Goal: Task Accomplishment & Management: Manage account settings

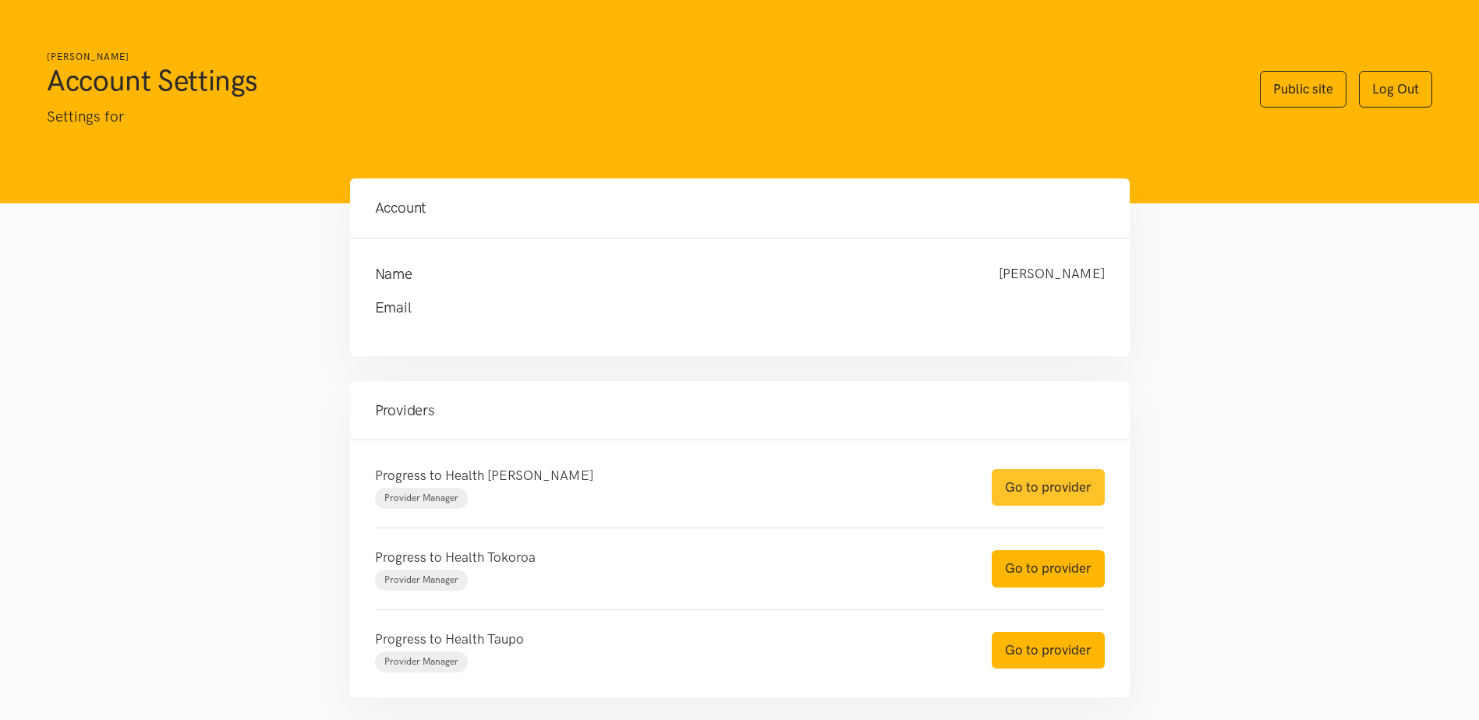
click at [1046, 499] on link "Go to provider" at bounding box center [1048, 487] width 113 height 37
click at [1032, 581] on link "Go to provider" at bounding box center [1048, 568] width 113 height 37
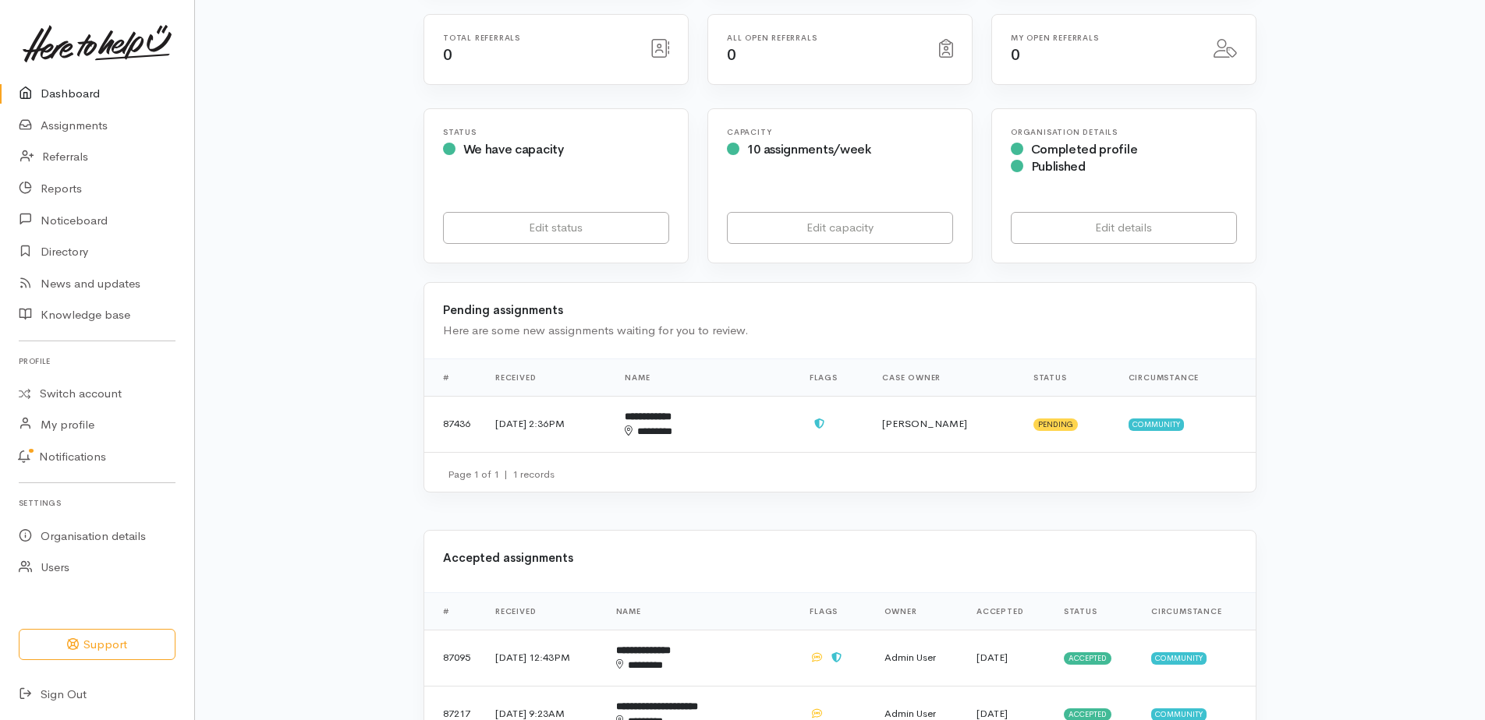
scroll to position [234, 0]
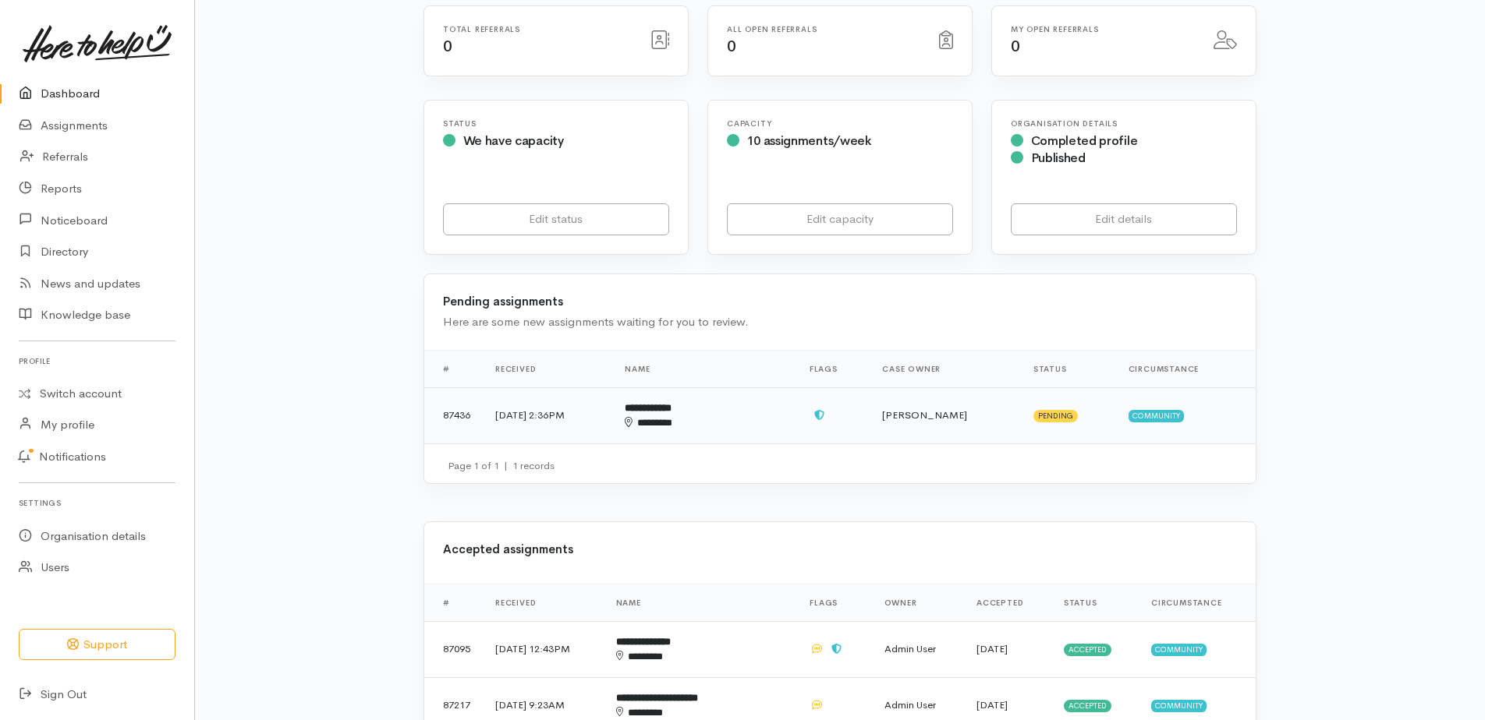
click at [598, 419] on td "8 Aug 2025, 2:36PM" at bounding box center [547, 416] width 129 height 56
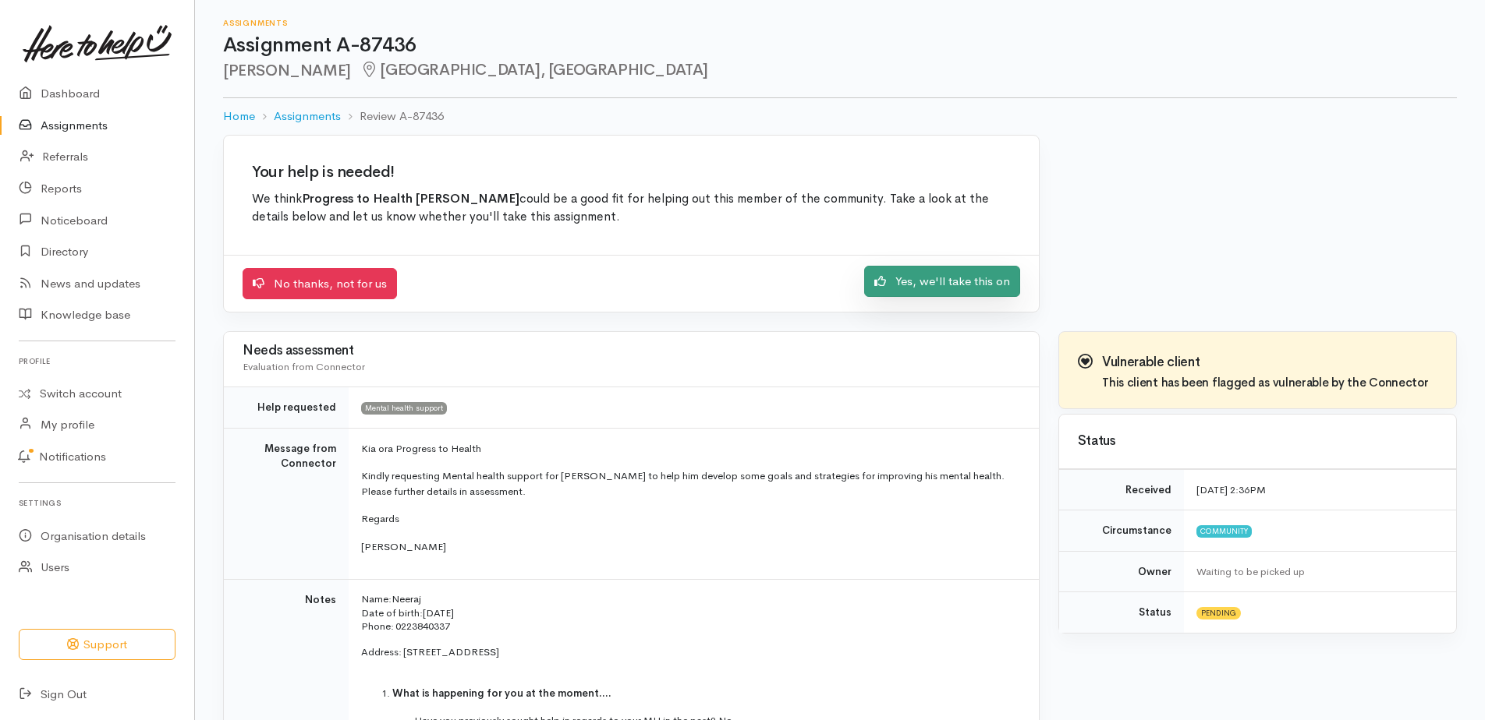
click at [935, 280] on link "Yes, we'll take this on" at bounding box center [942, 282] width 156 height 32
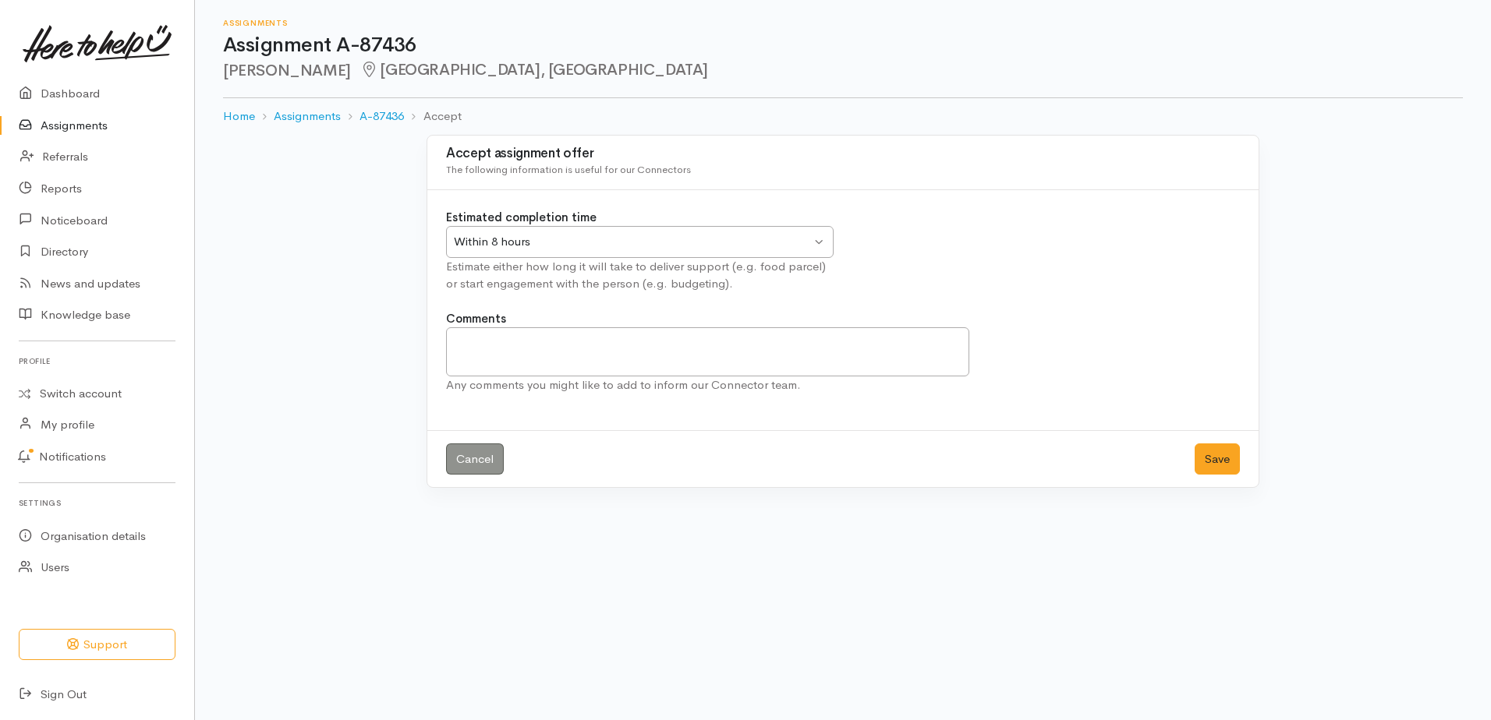
click at [593, 240] on div "Within 8 hours" at bounding box center [632, 242] width 357 height 18
click at [1227, 462] on button "Save" at bounding box center [1217, 460] width 45 height 32
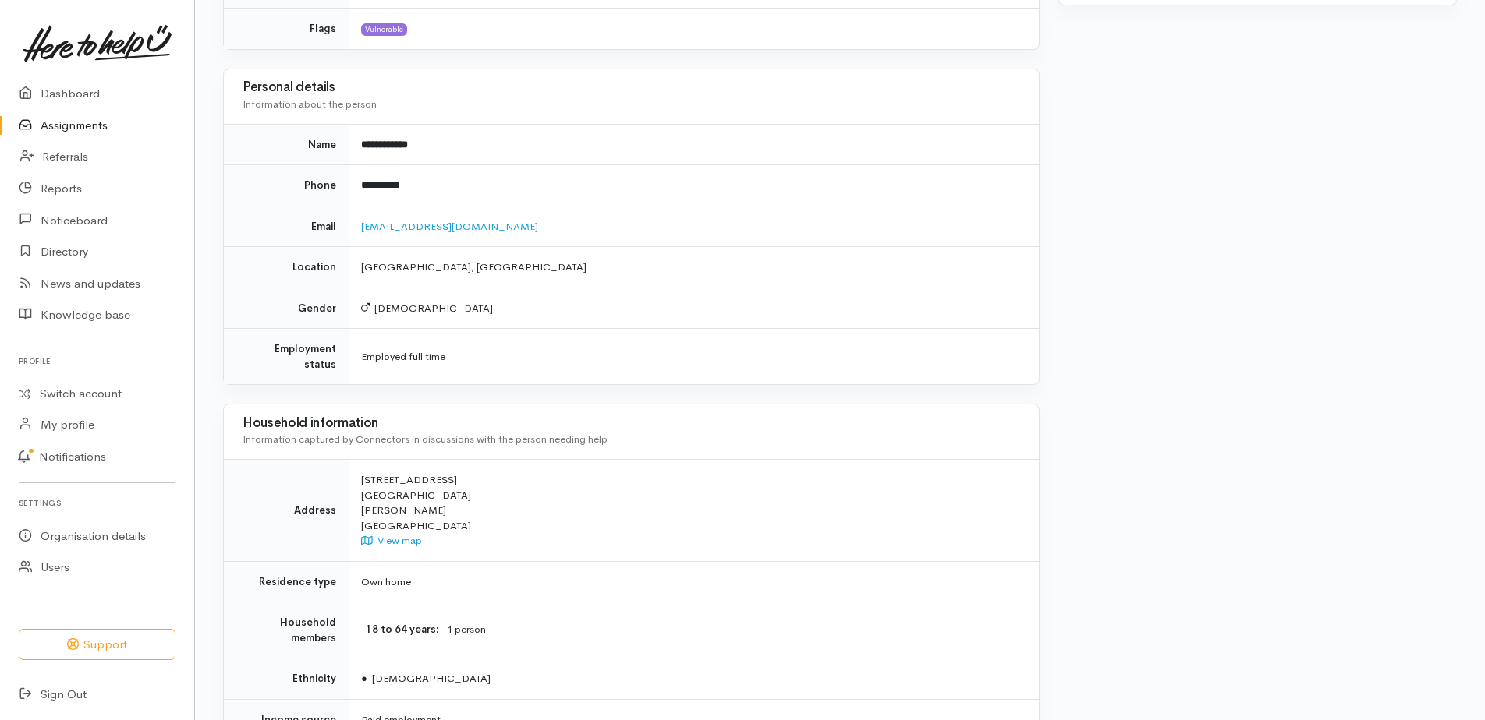
scroll to position [858, 0]
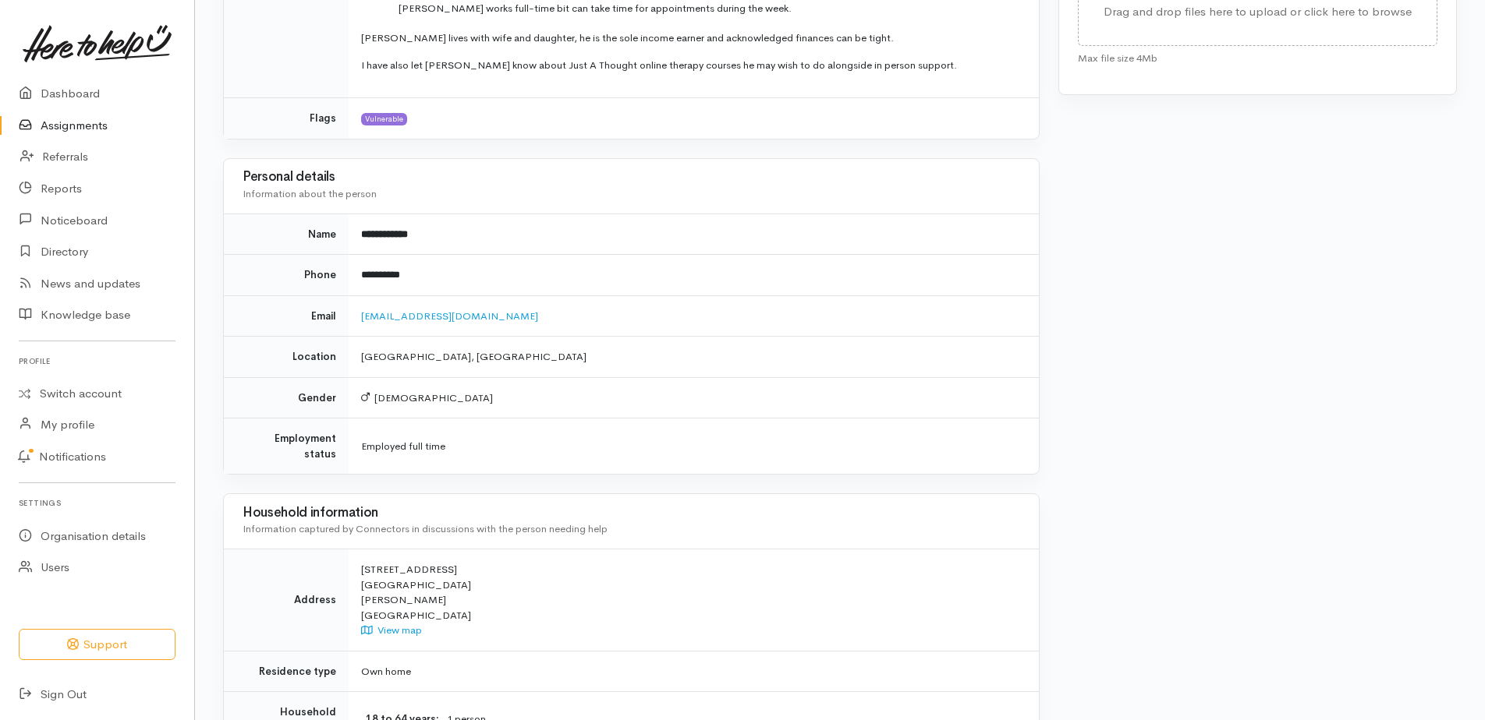
click at [391, 274] on td "**********" at bounding box center [694, 275] width 690 height 41
drag, startPoint x: 491, startPoint y: 557, endPoint x: 363, endPoint y: 550, distance: 128.1
click at [363, 562] on div "58 Garden Heights Avenue Glenview Hamilton New Zealand View map" at bounding box center [690, 600] width 659 height 76
drag, startPoint x: 363, startPoint y: 550, endPoint x: 392, endPoint y: 554, distance: 29.1
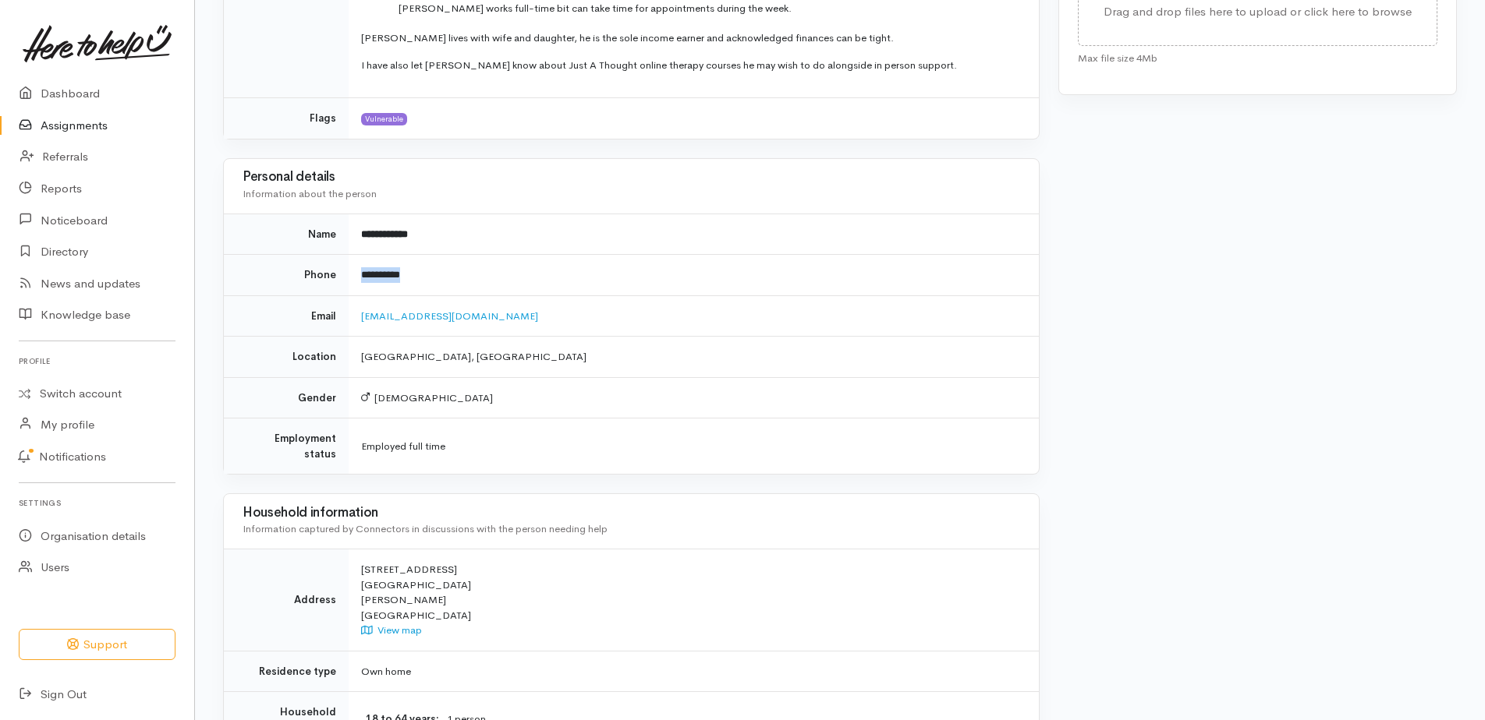
copy div "58 Garden Heights Avenue"
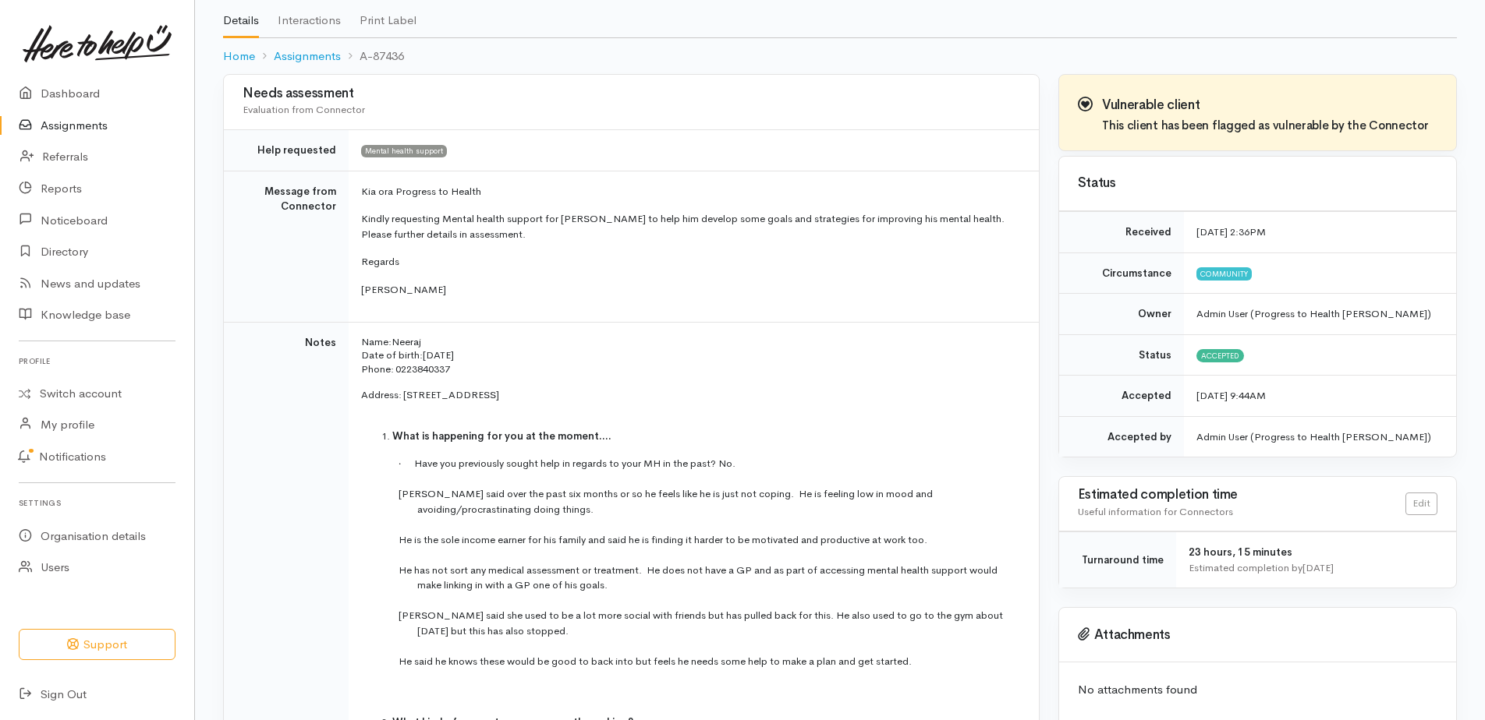
scroll to position [0, 0]
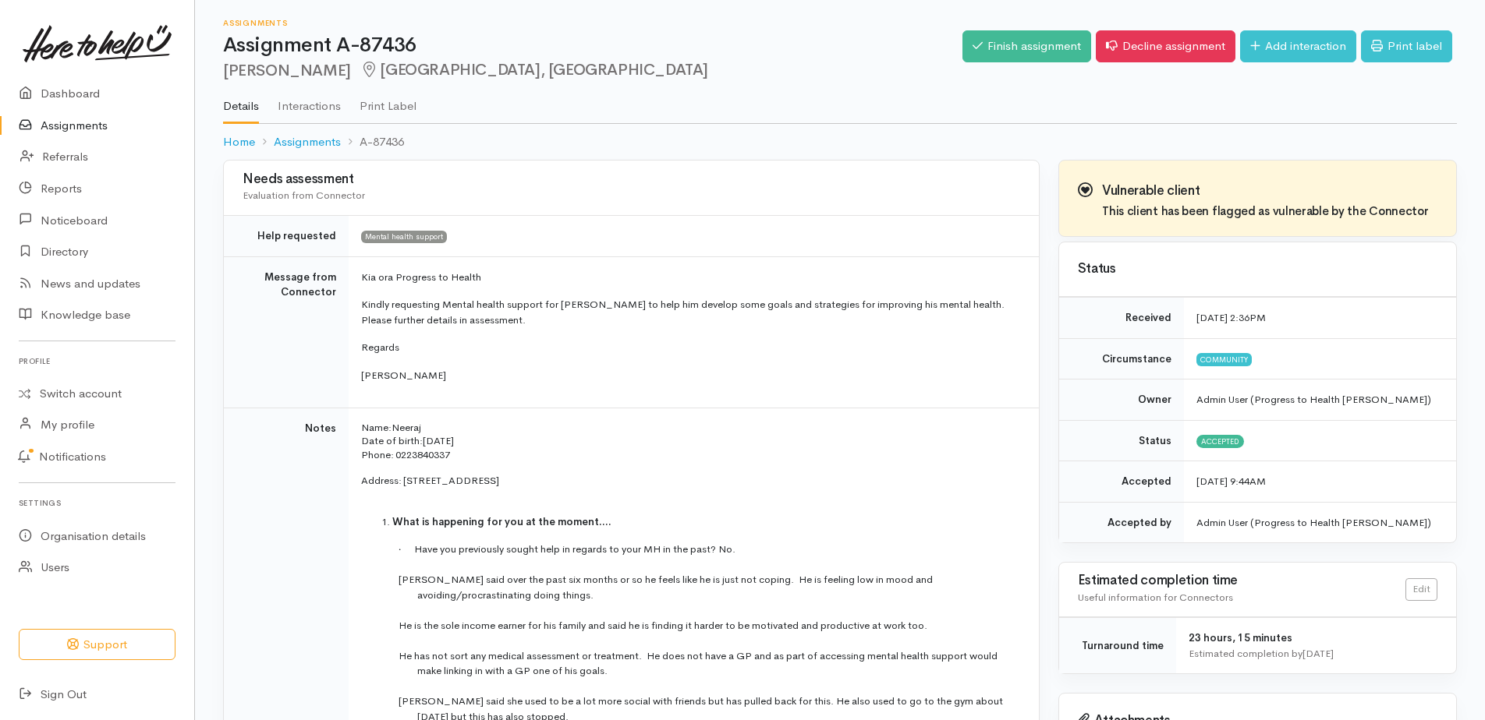
drag, startPoint x: 1177, startPoint y: 136, endPoint x: 1199, endPoint y: 134, distance: 21.9
click at [1177, 136] on ol "Home Assignments A-87436" at bounding box center [840, 142] width 1234 height 37
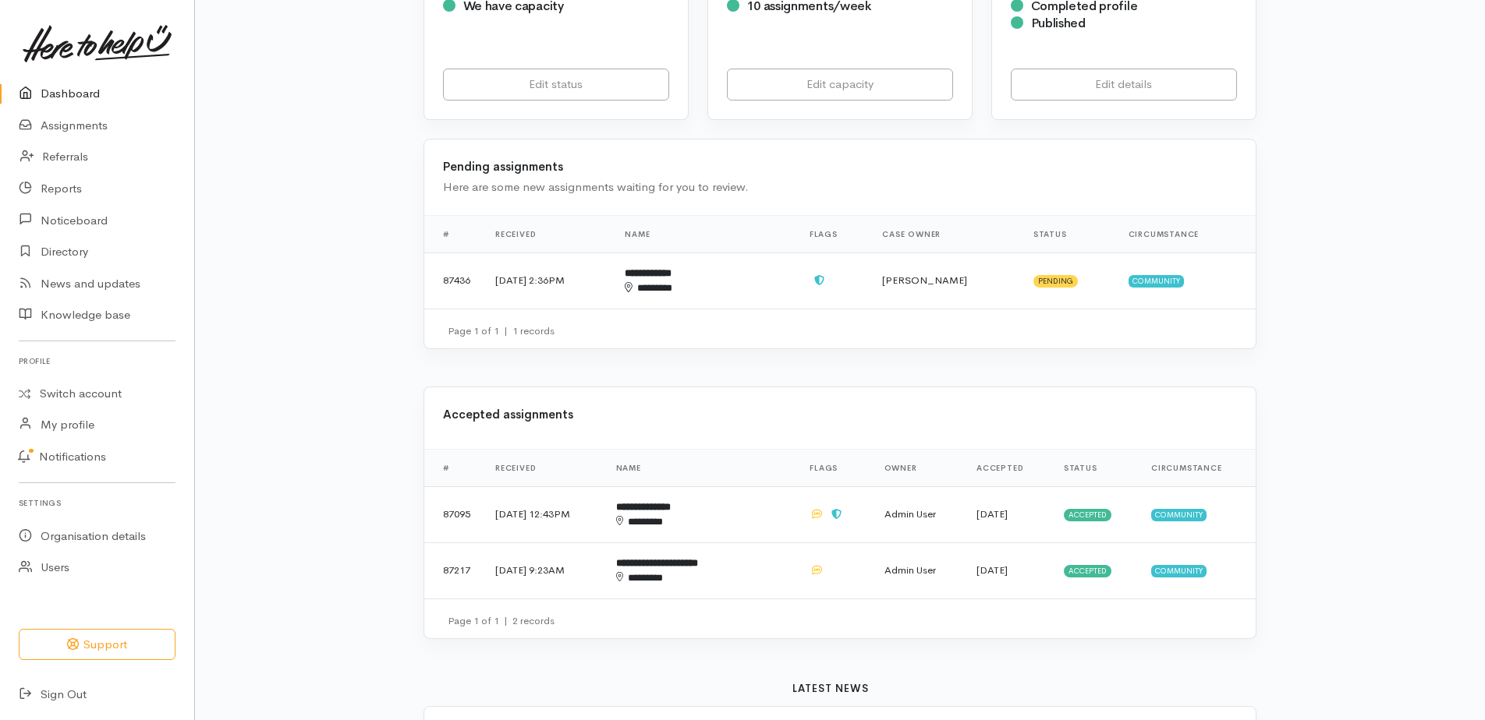
scroll to position [390, 0]
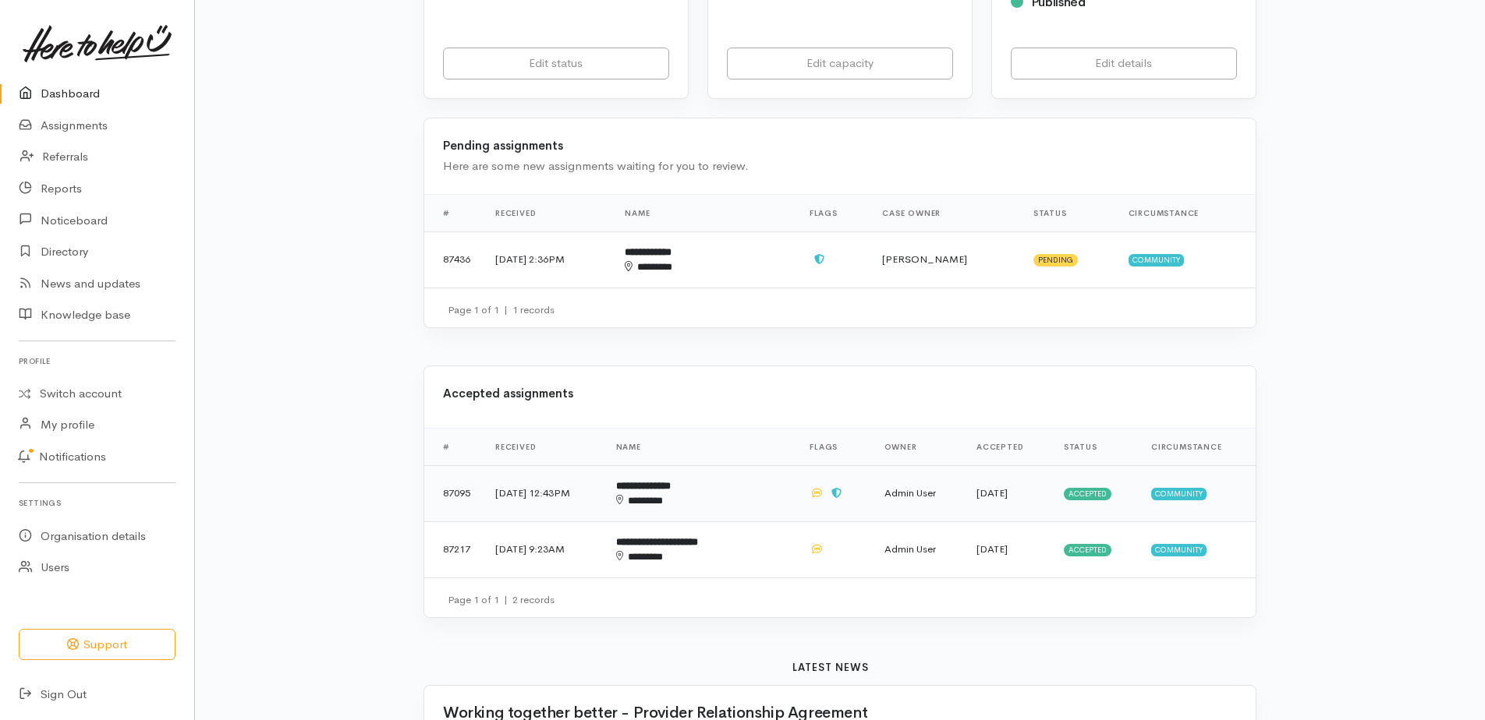
click at [729, 493] on td "**********" at bounding box center [700, 494] width 193 height 56
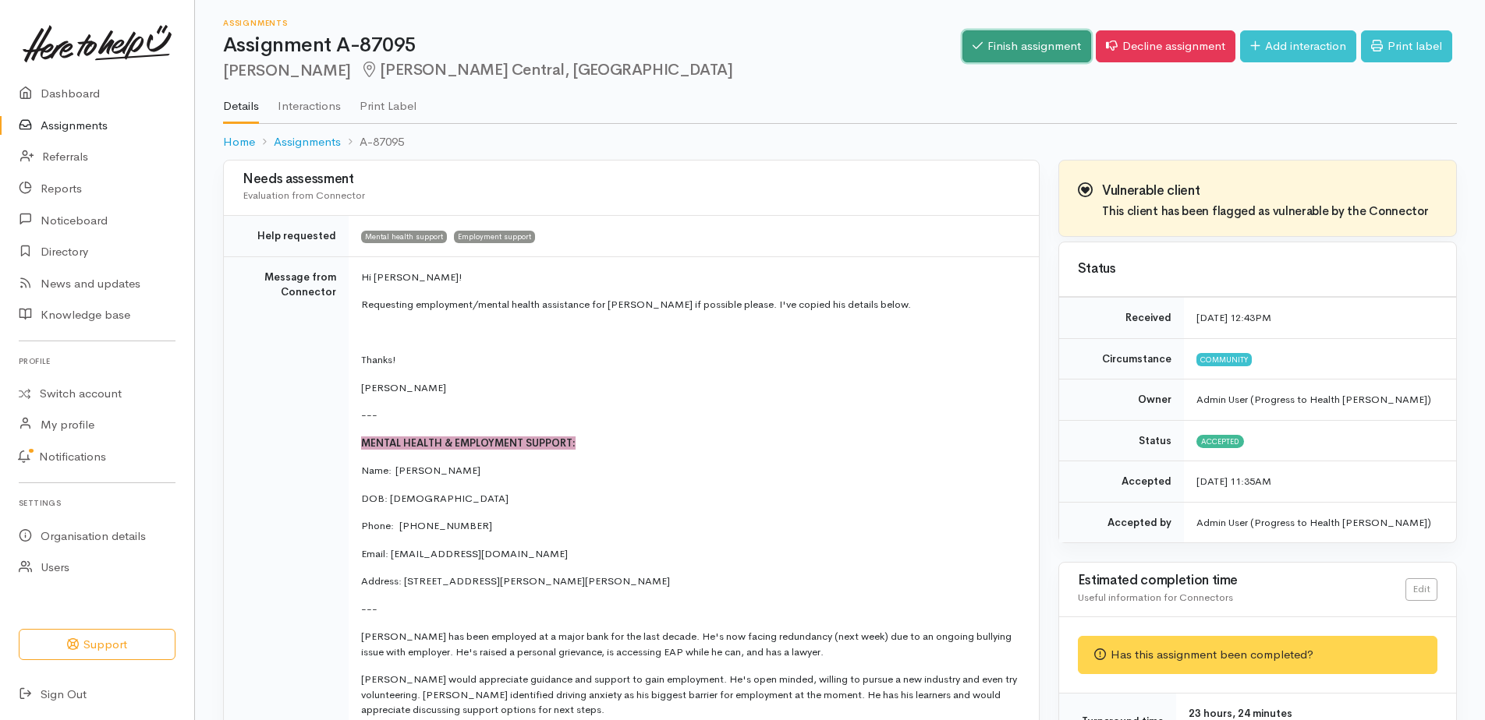
click at [1039, 44] on link "Finish assignment" at bounding box center [1026, 46] width 129 height 32
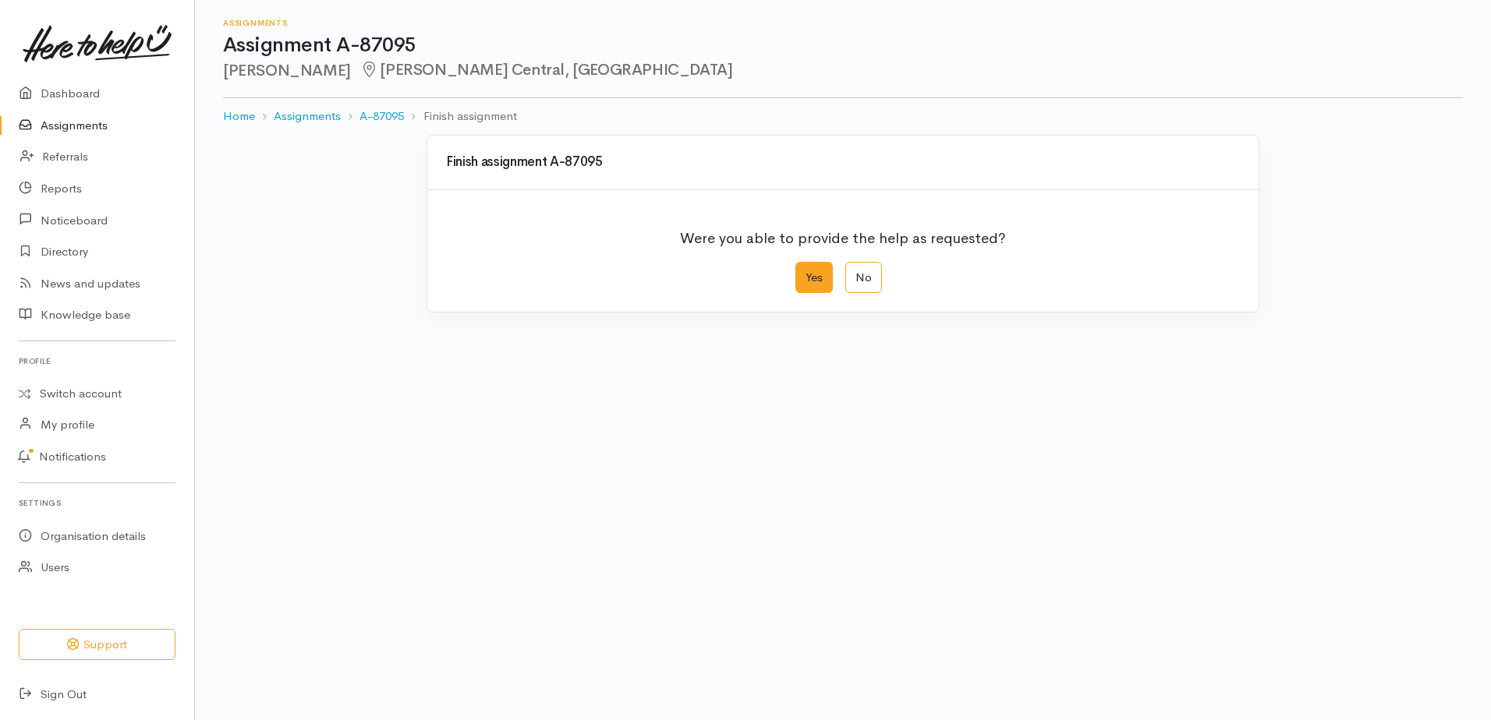
click at [823, 283] on label "Yes" at bounding box center [813, 278] width 37 height 32
click at [805, 272] on input "Yes" at bounding box center [800, 267] width 10 height 10
radio input "true"
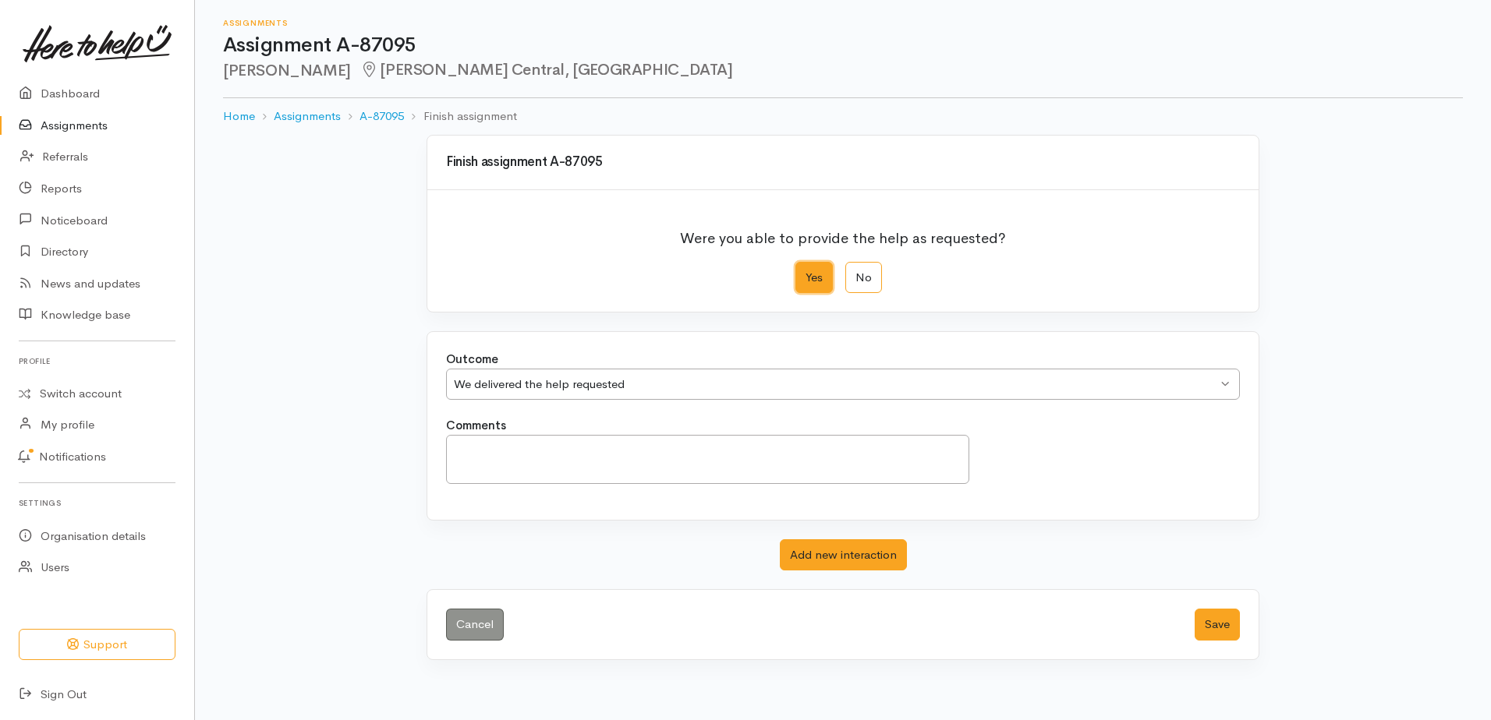
click at [643, 372] on div "We delivered the help requested We delivered the help requested" at bounding box center [843, 385] width 794 height 32
click at [1202, 624] on button "Save" at bounding box center [1217, 625] width 45 height 32
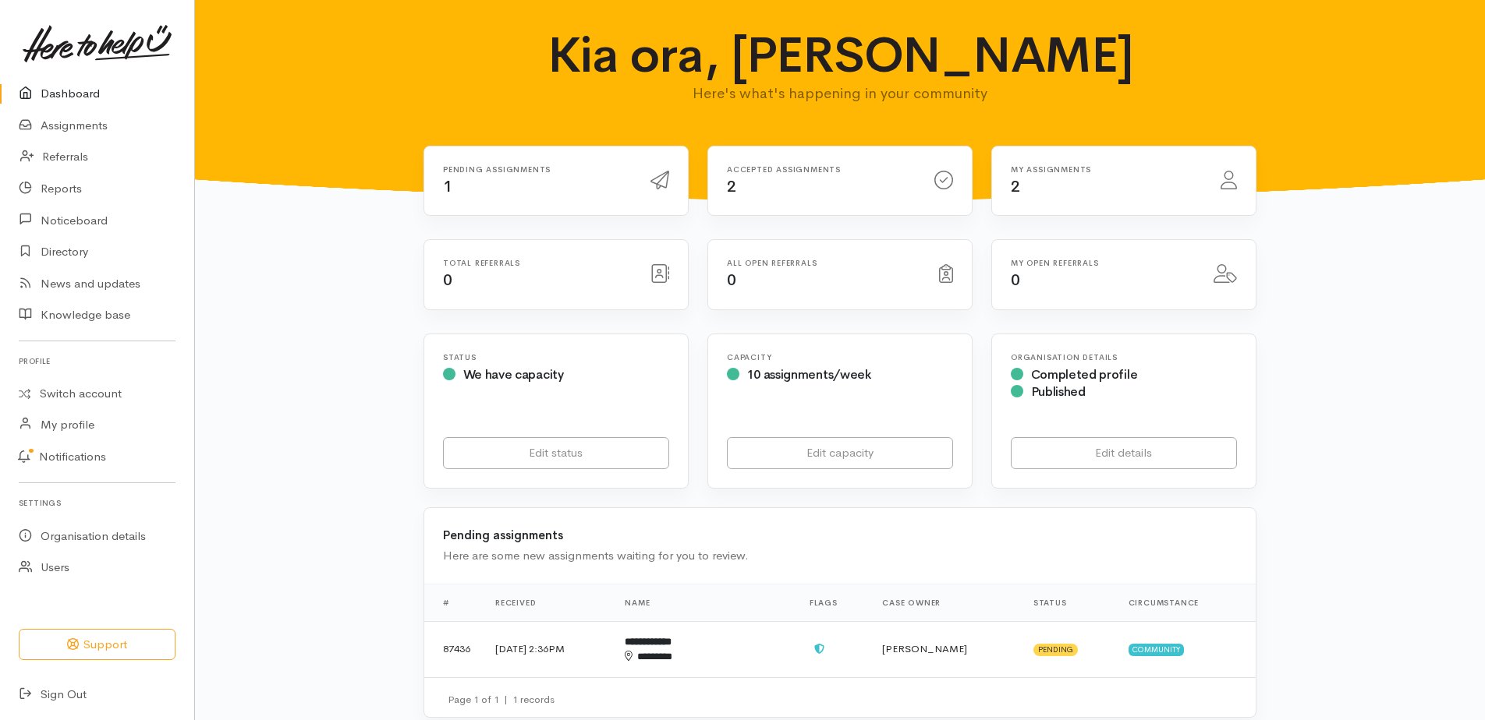
scroll to position [390, 0]
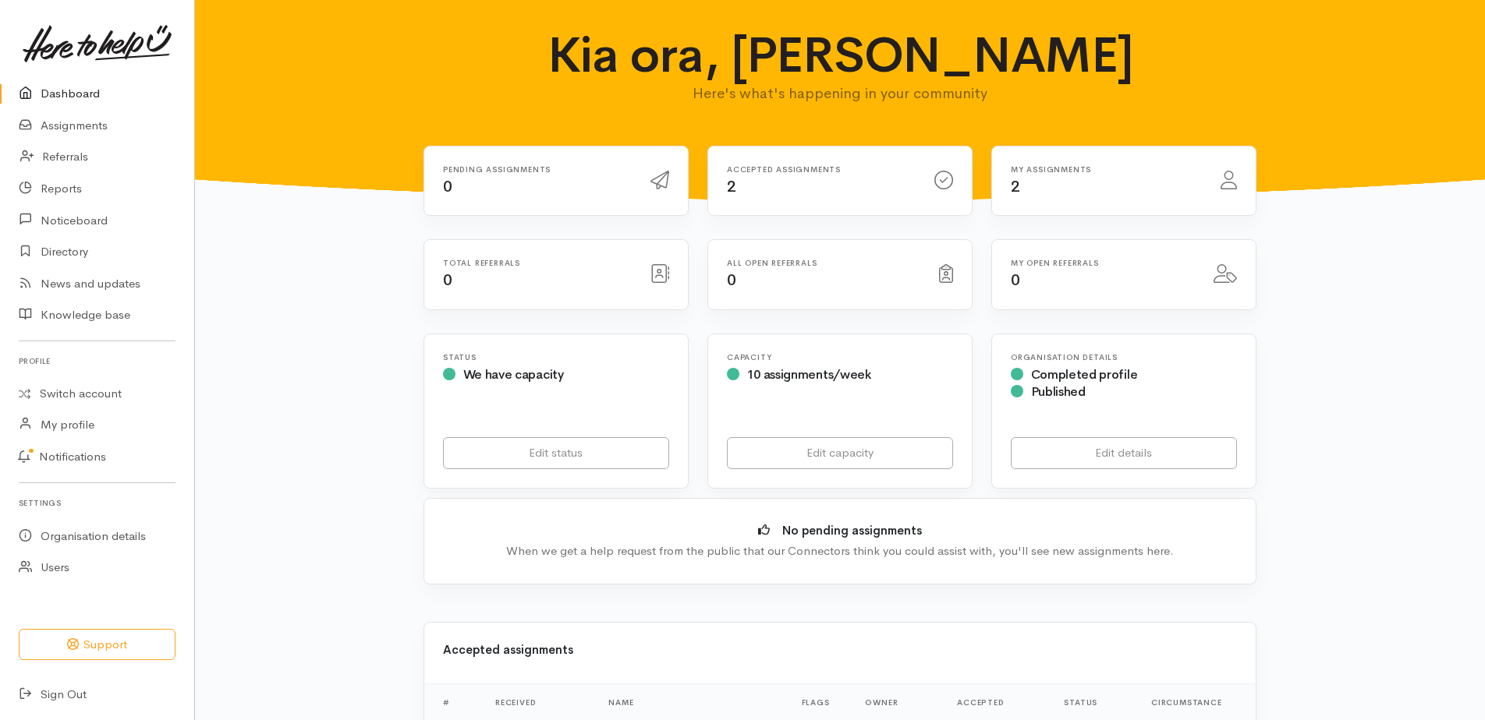
scroll to position [390, 0]
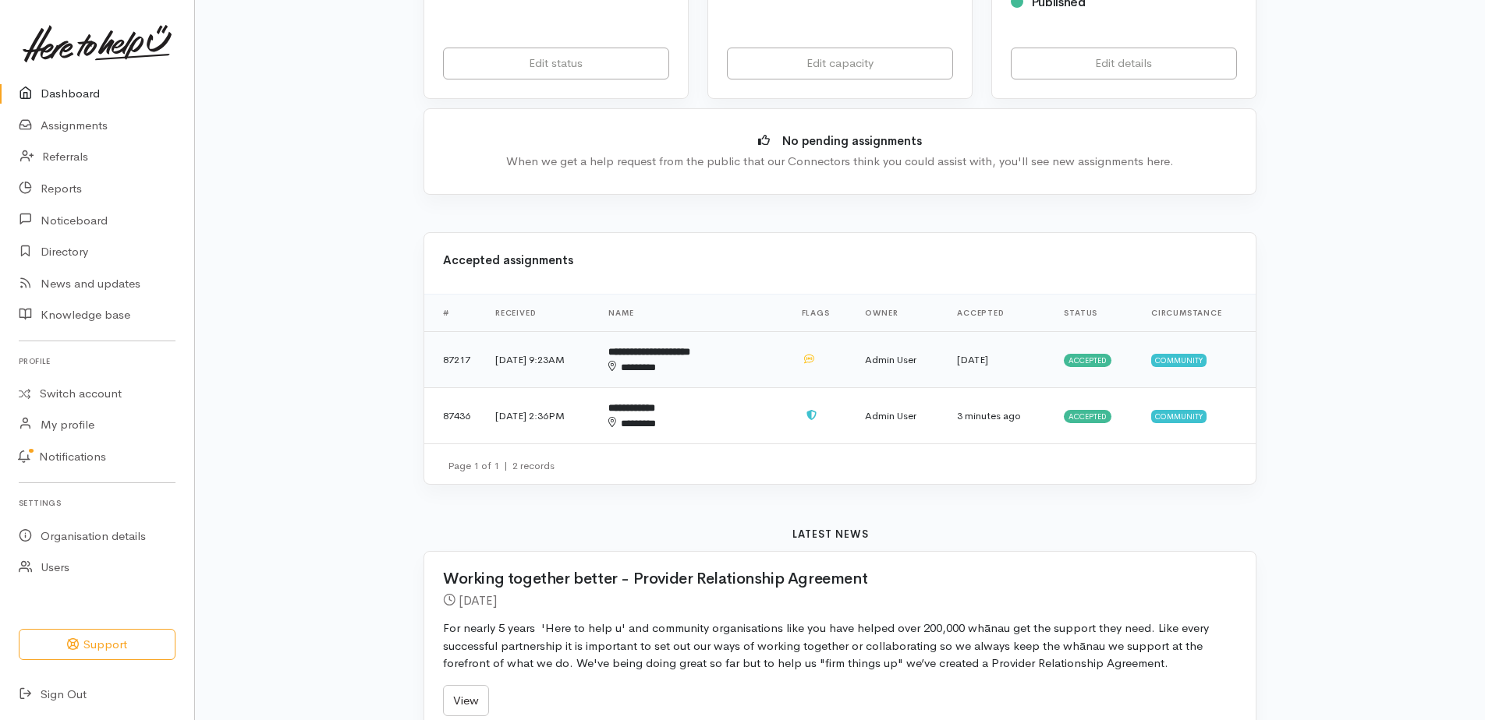
click at [744, 364] on div "********" at bounding box center [676, 368] width 136 height 16
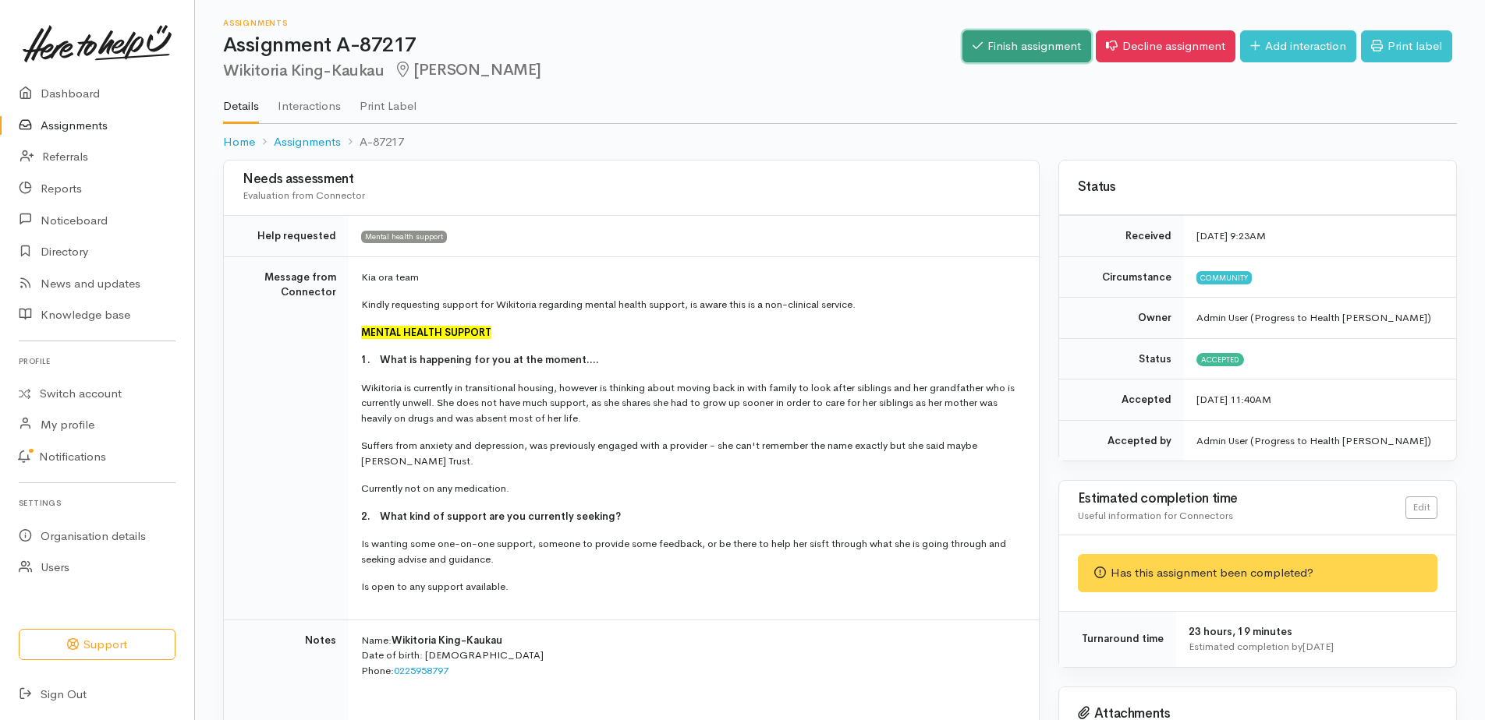
click at [1028, 57] on link "Finish assignment" at bounding box center [1026, 46] width 129 height 32
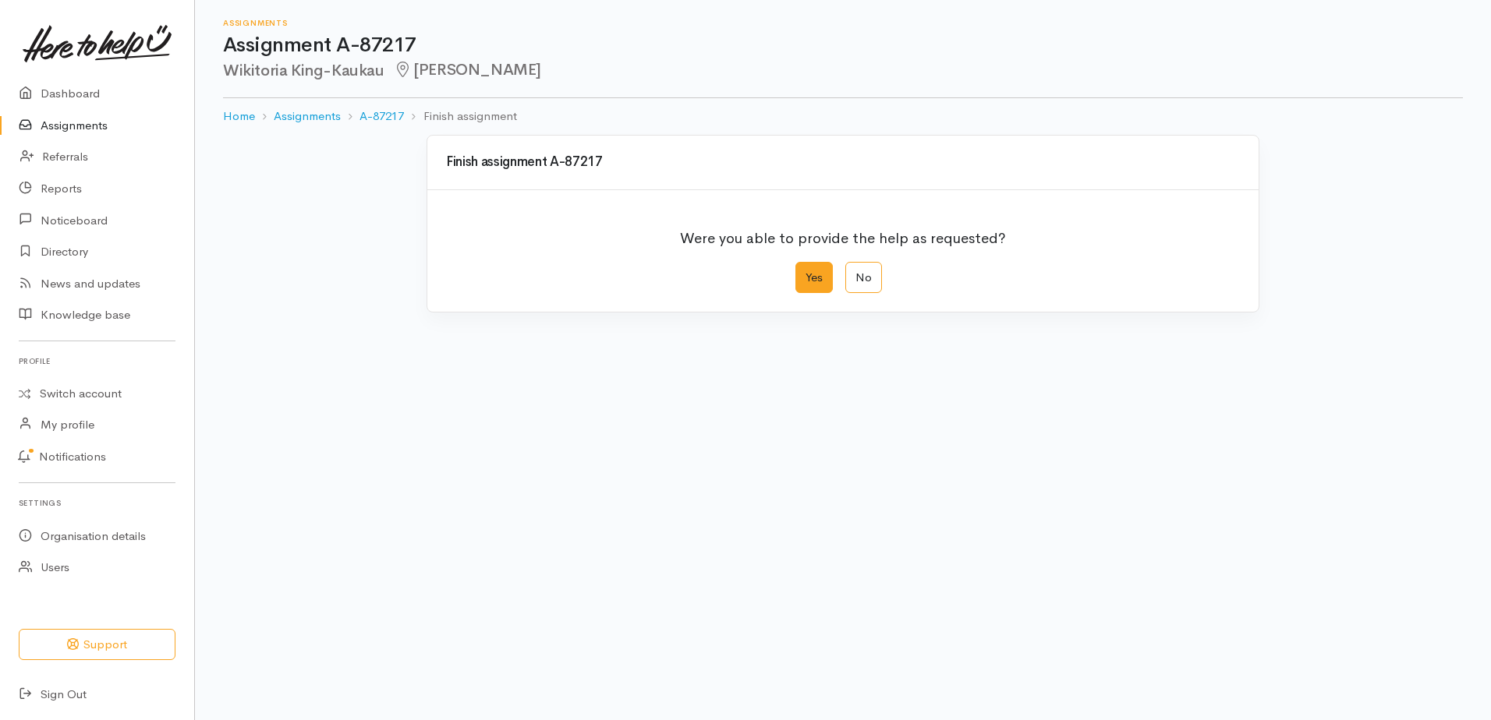
click at [804, 279] on label "Yes" at bounding box center [813, 278] width 37 height 32
click at [804, 272] on input "Yes" at bounding box center [800, 267] width 10 height 10
radio input "true"
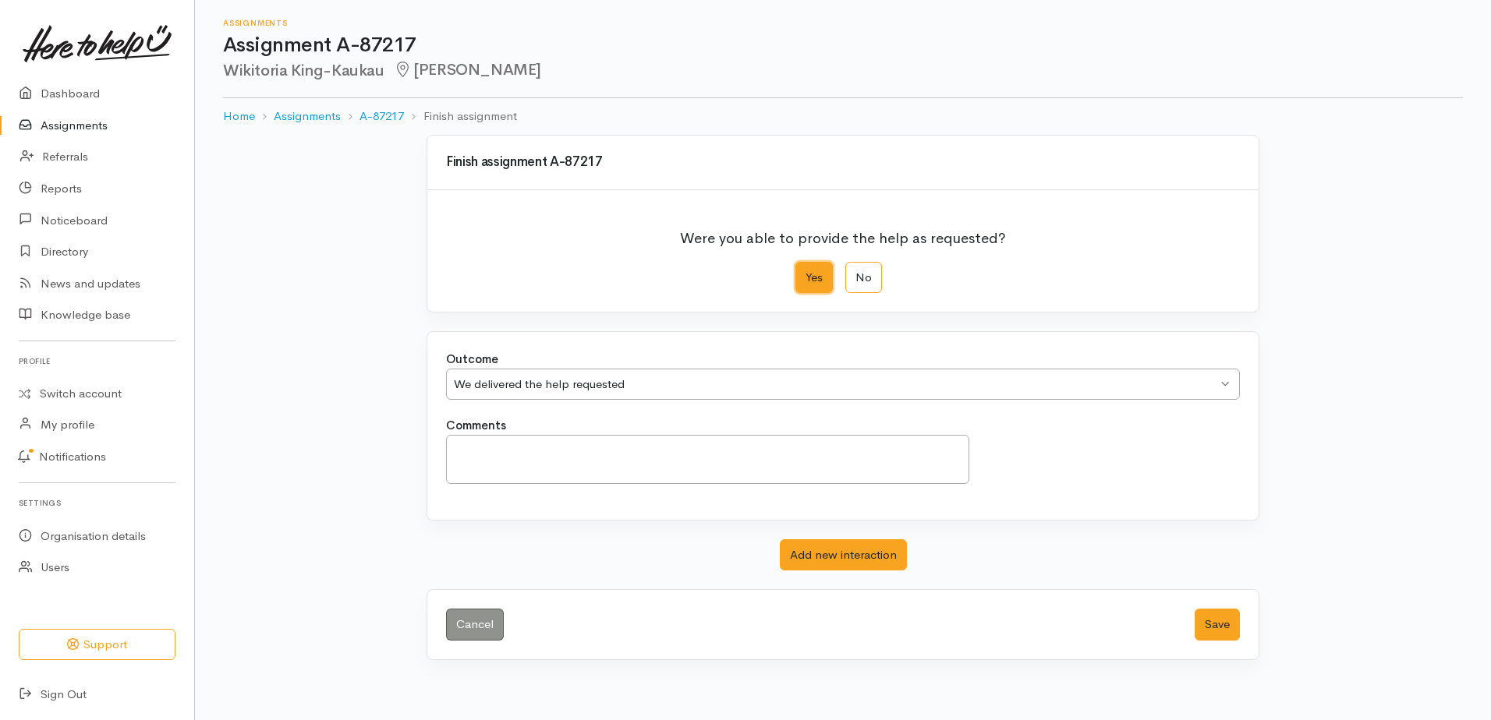
click at [660, 383] on div "We delivered the help requested" at bounding box center [835, 385] width 763 height 18
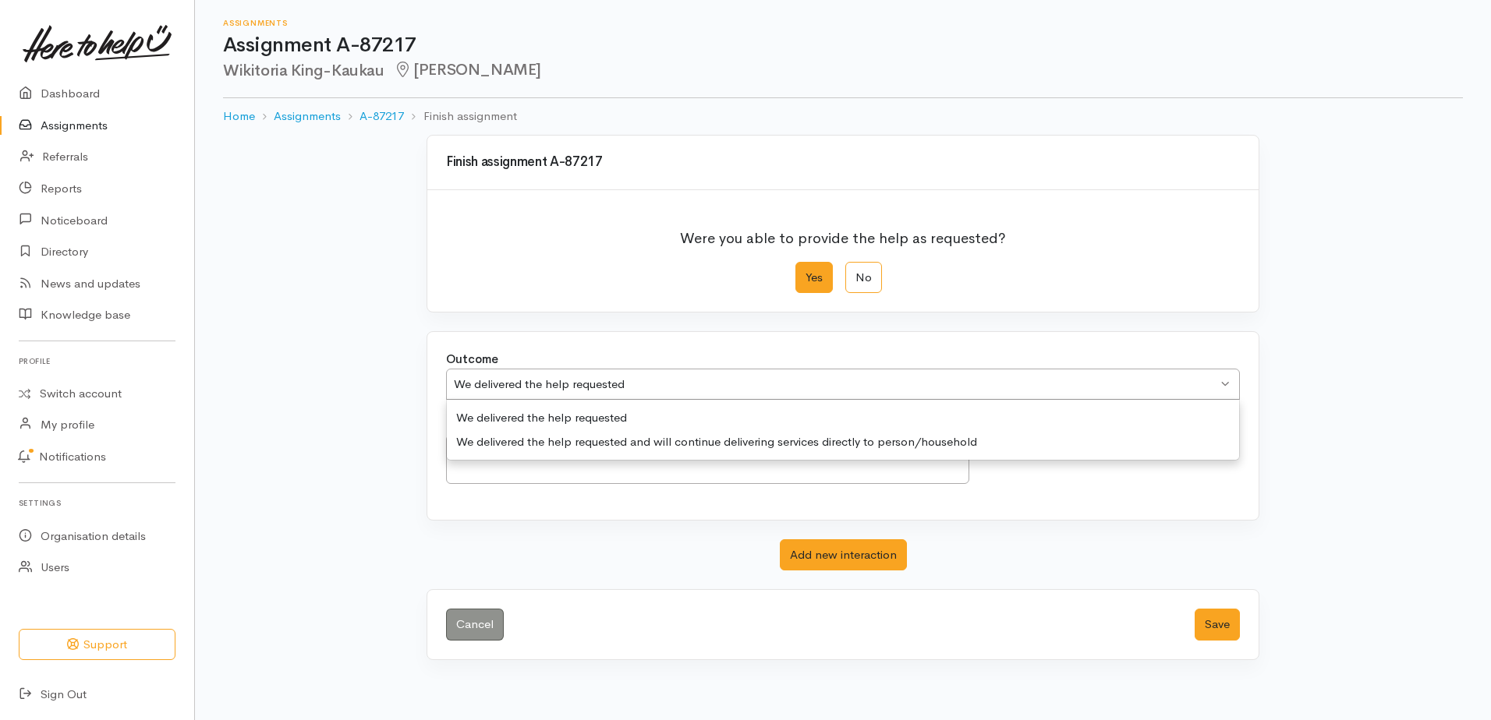
drag, startPoint x: 609, startPoint y: 441, endPoint x: 660, endPoint y: 450, distance: 51.4
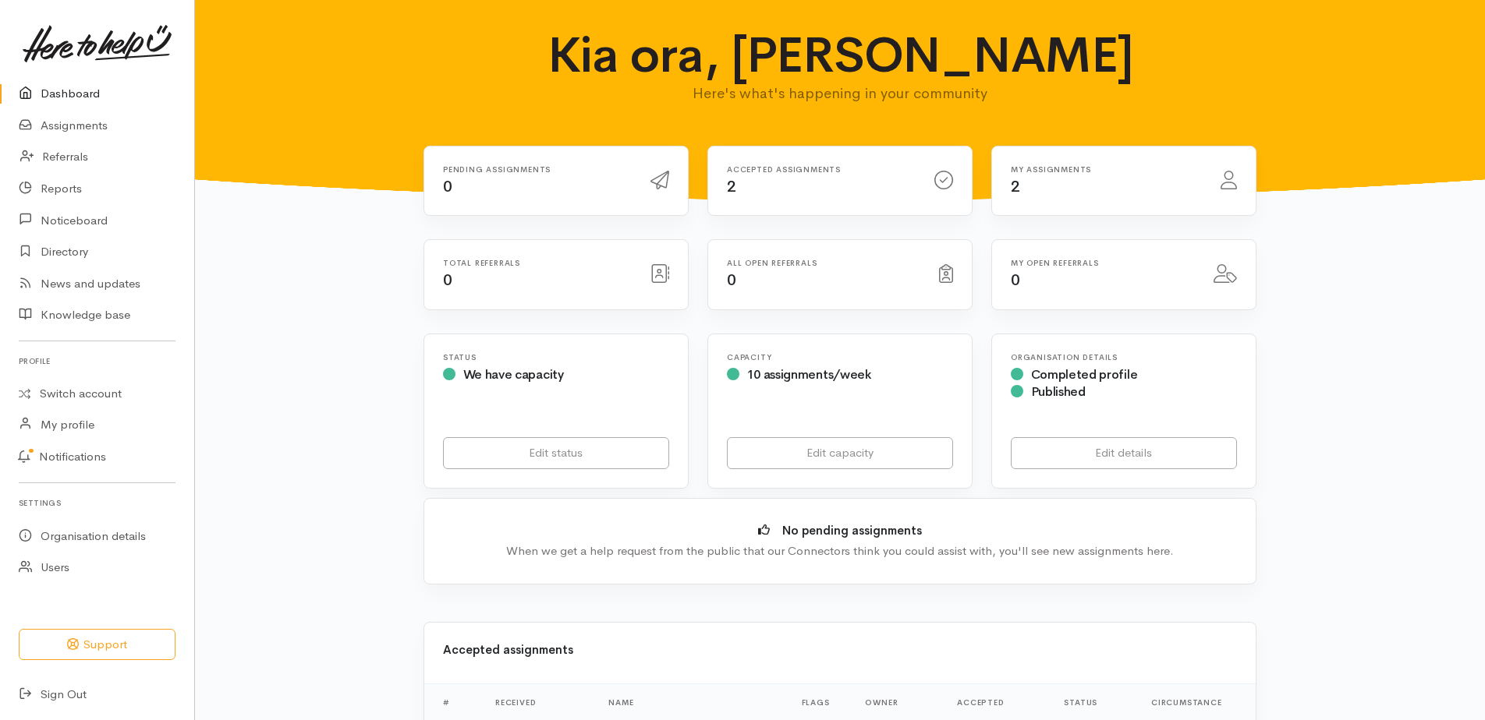
scroll to position [390, 0]
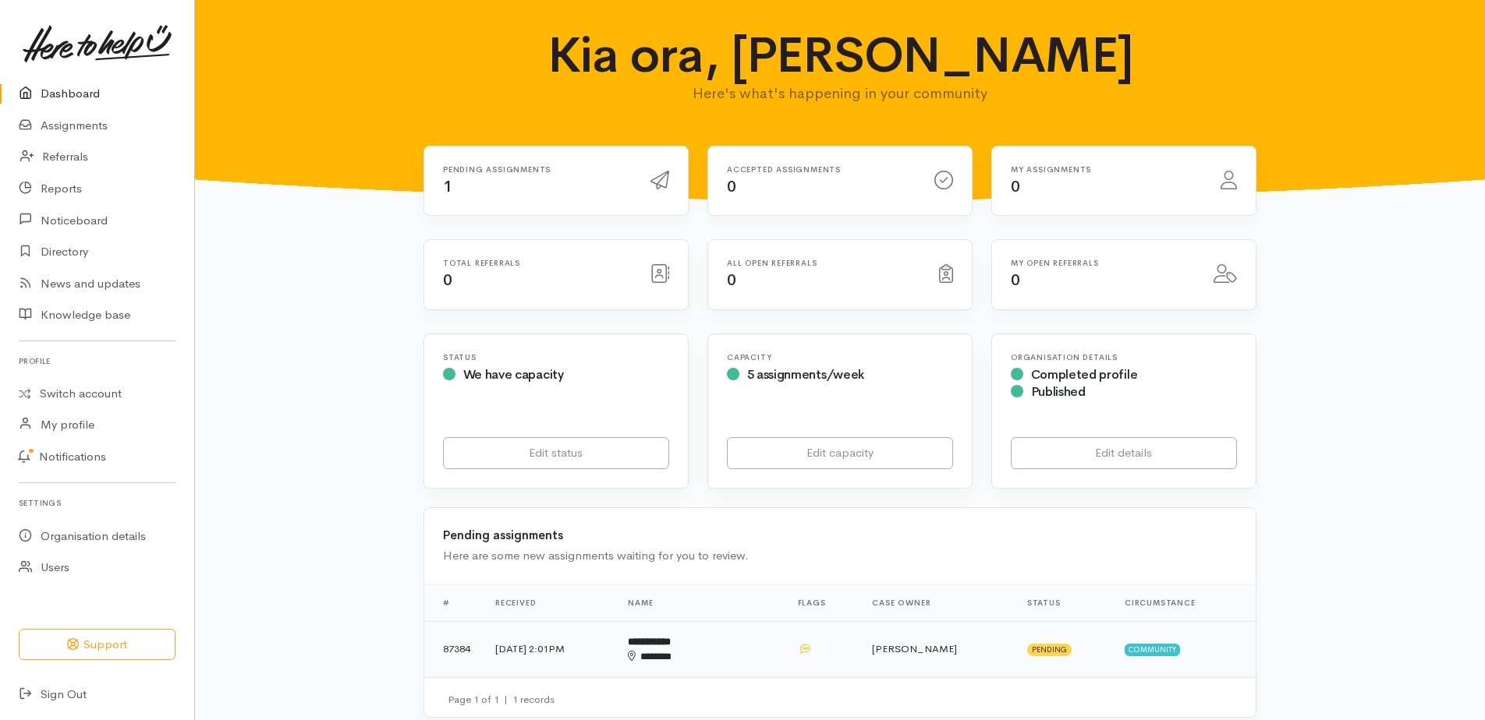
click at [565, 645] on td "7 Aug 2025, 2:01PM" at bounding box center [549, 649] width 133 height 56
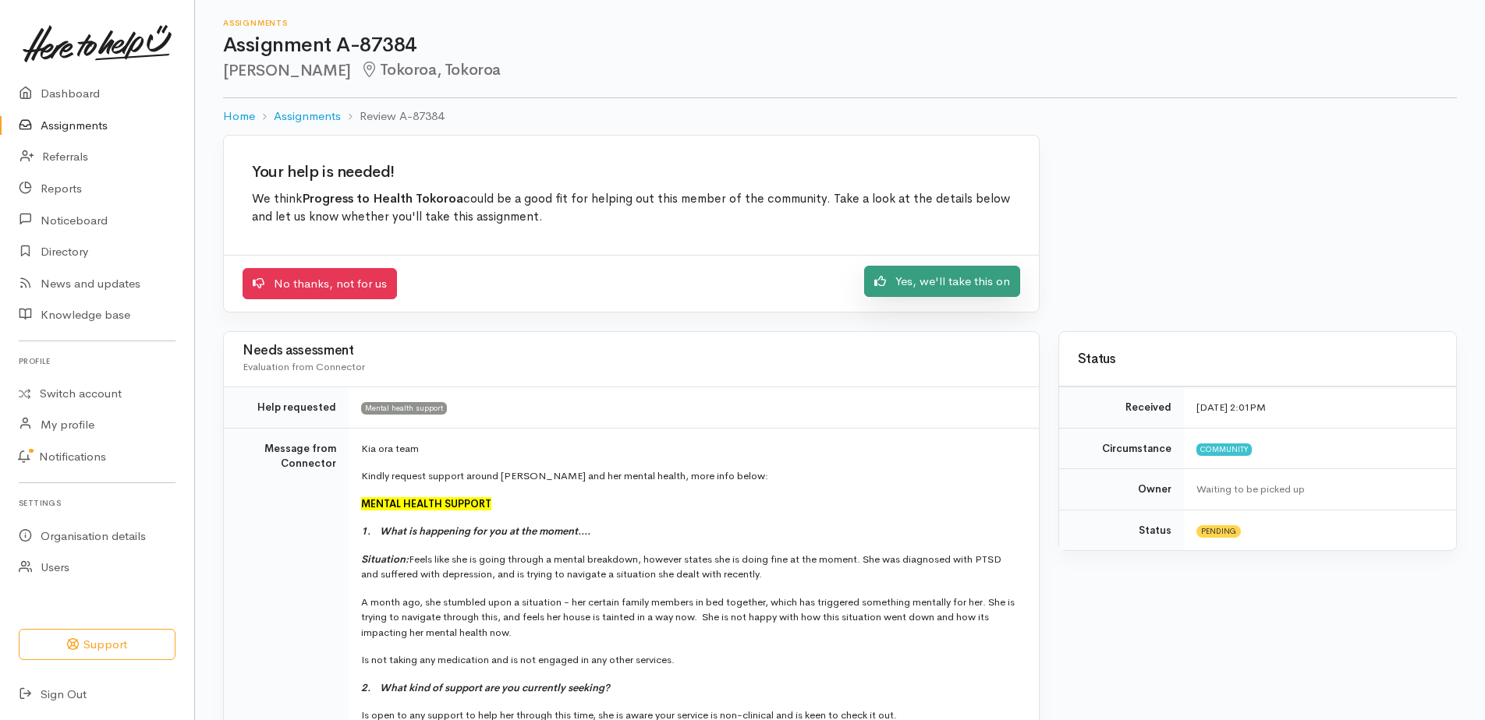
click at [933, 285] on link "Yes, we'll take this on" at bounding box center [942, 282] width 156 height 32
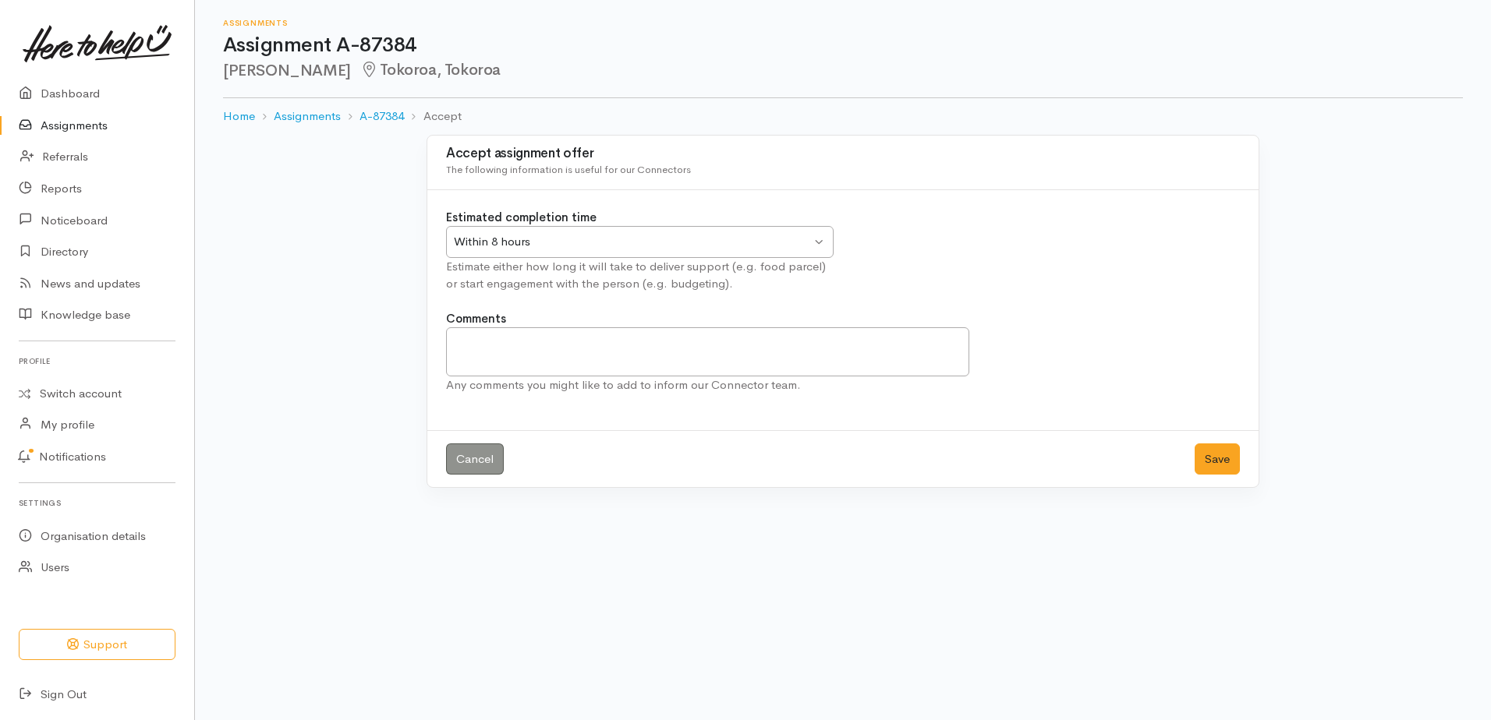
click at [547, 240] on div "Within 8 hours" at bounding box center [632, 242] width 357 height 18
click at [1209, 473] on button "Save" at bounding box center [1217, 460] width 45 height 32
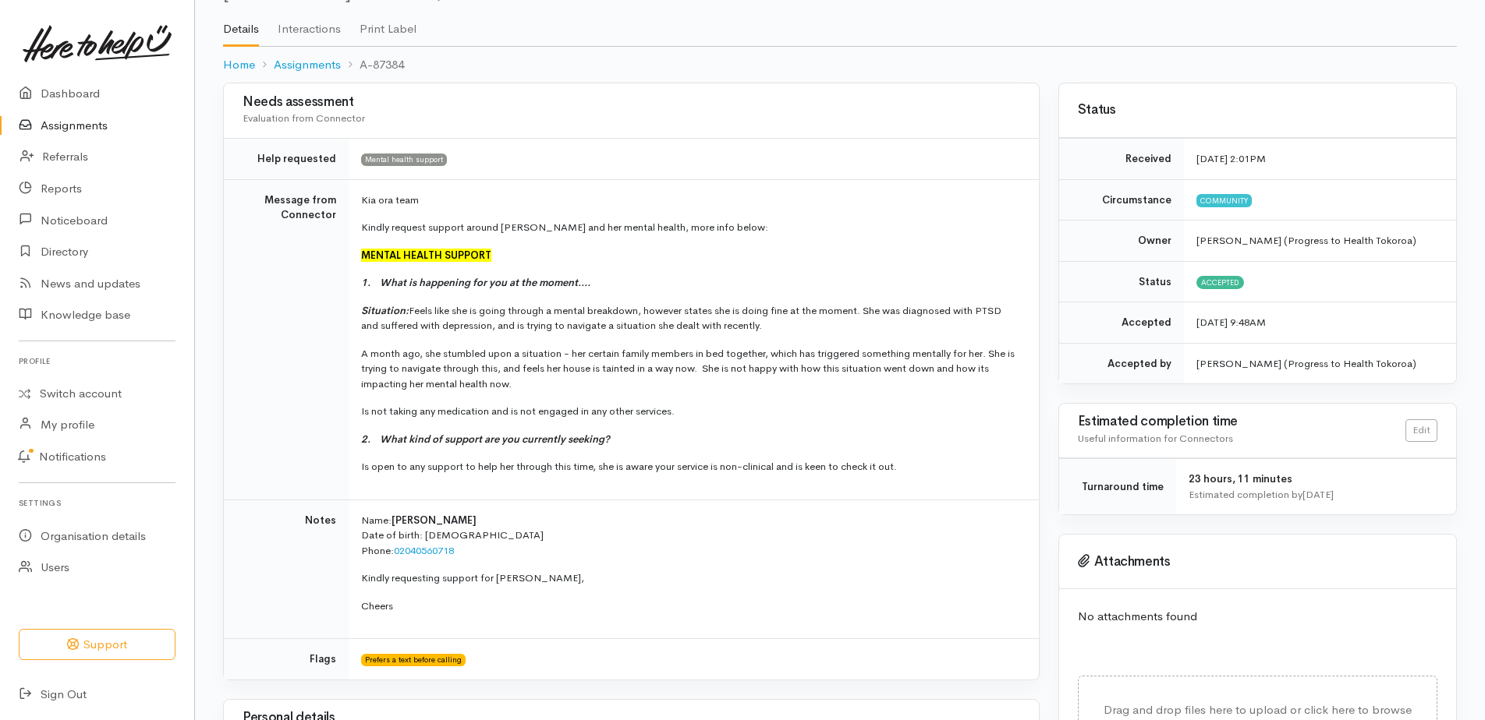
scroll to position [78, 0]
